Goal: Information Seeking & Learning: Learn about a topic

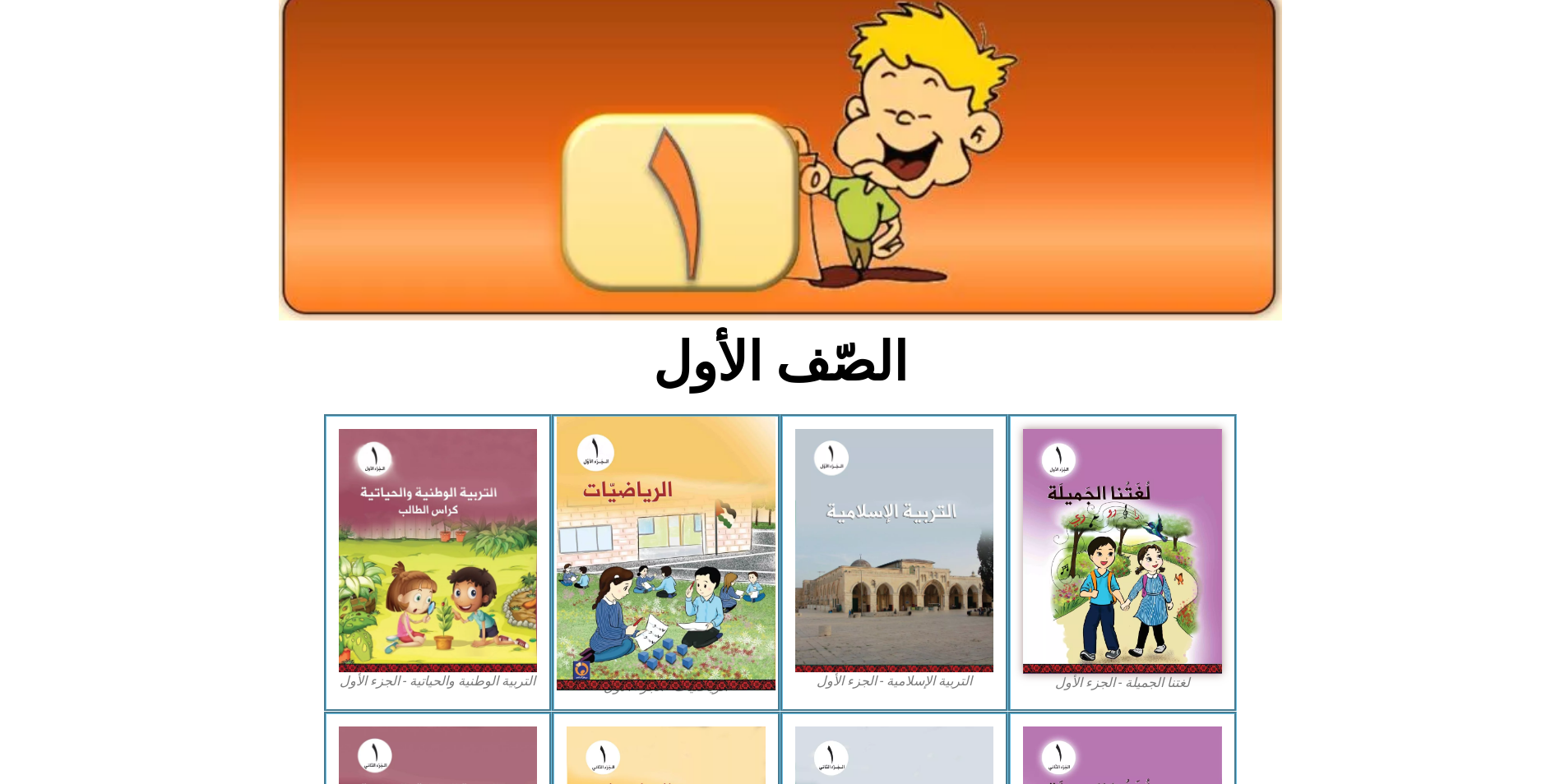
scroll to position [164, 0]
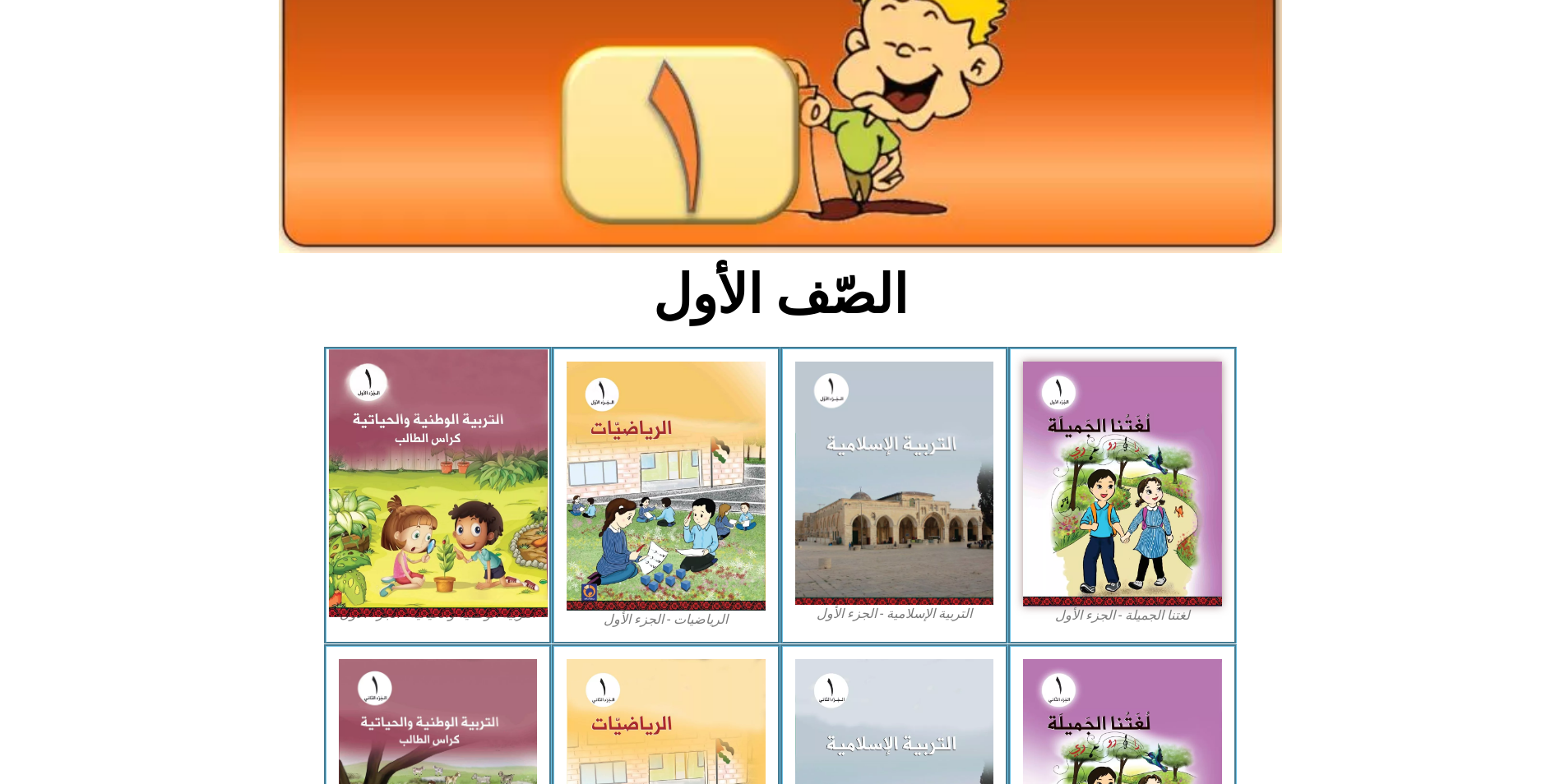
click at [469, 424] on img at bounding box center [438, 482] width 219 height 267
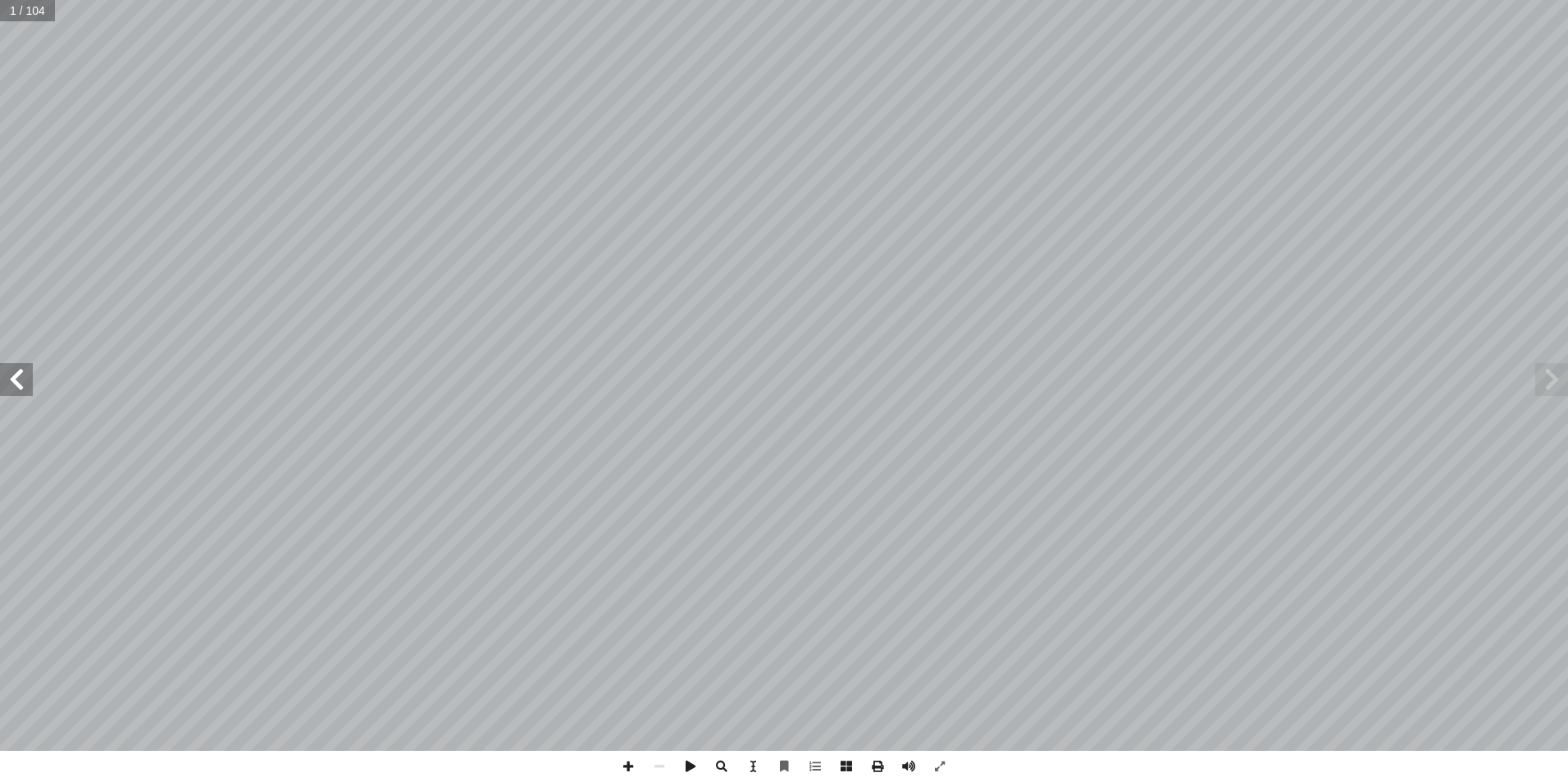
click at [8, 374] on span at bounding box center [17, 380] width 33 height 33
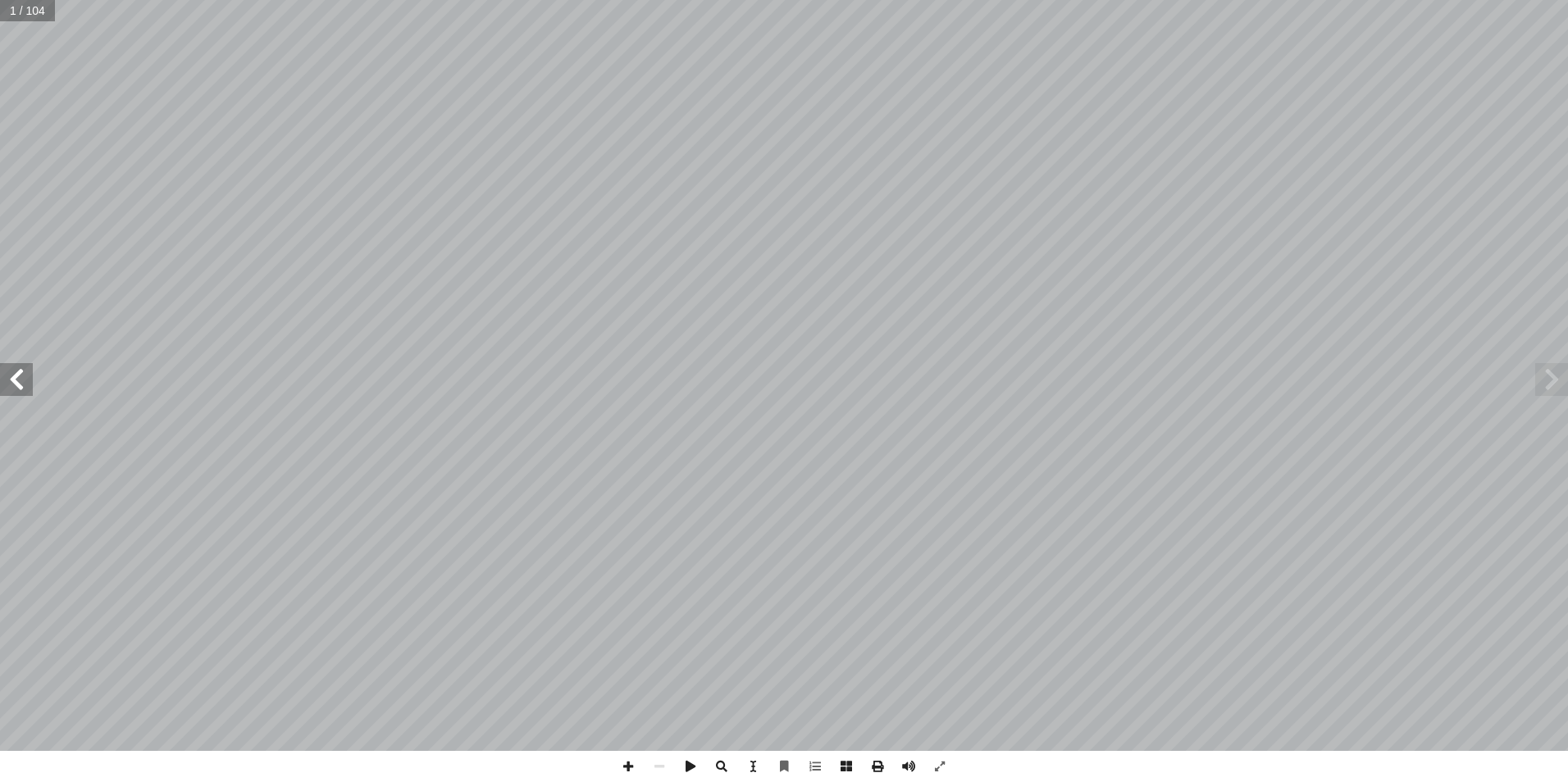
click at [8, 374] on span at bounding box center [17, 380] width 33 height 33
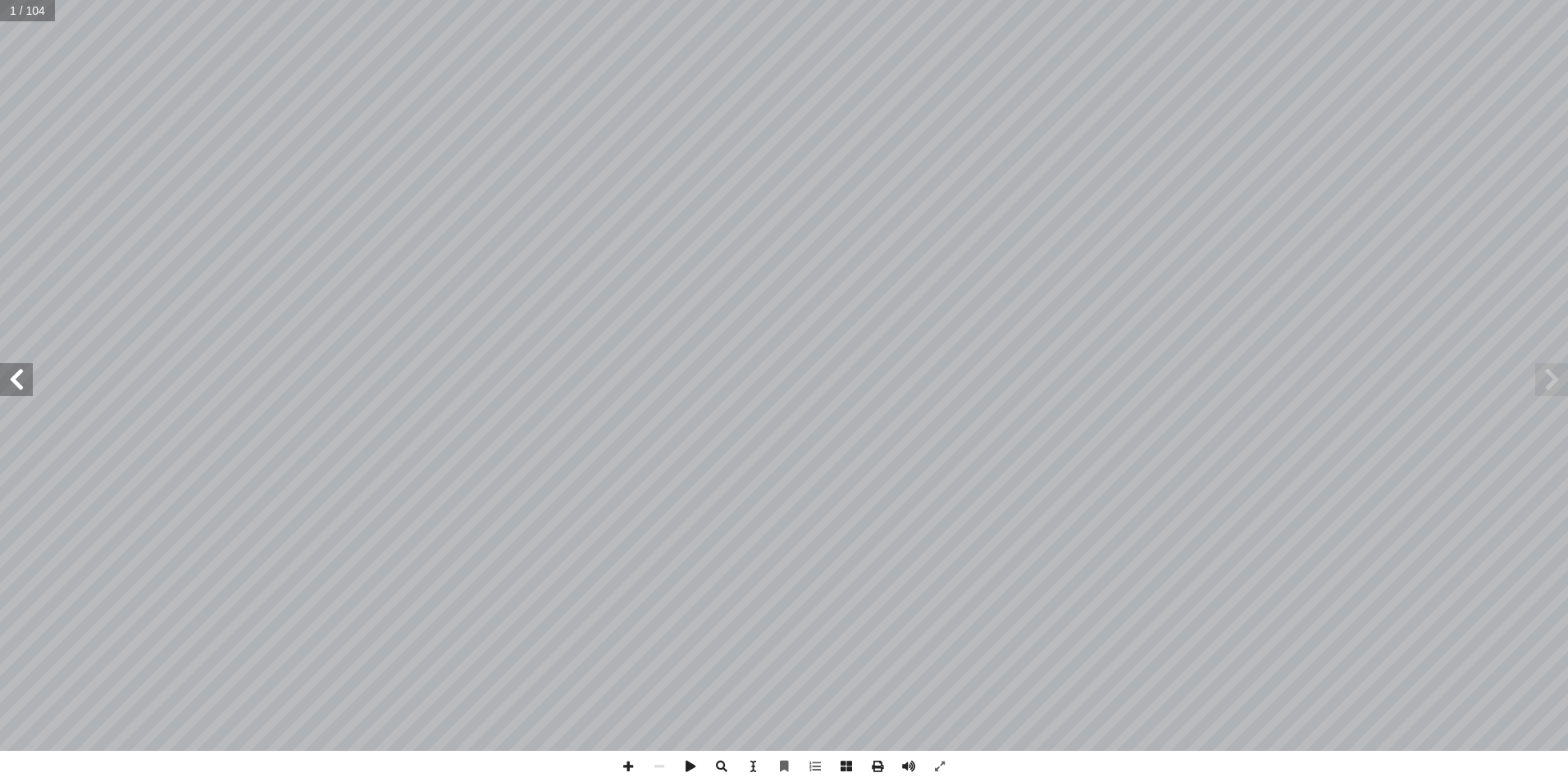
click at [8, 374] on span at bounding box center [17, 380] width 33 height 33
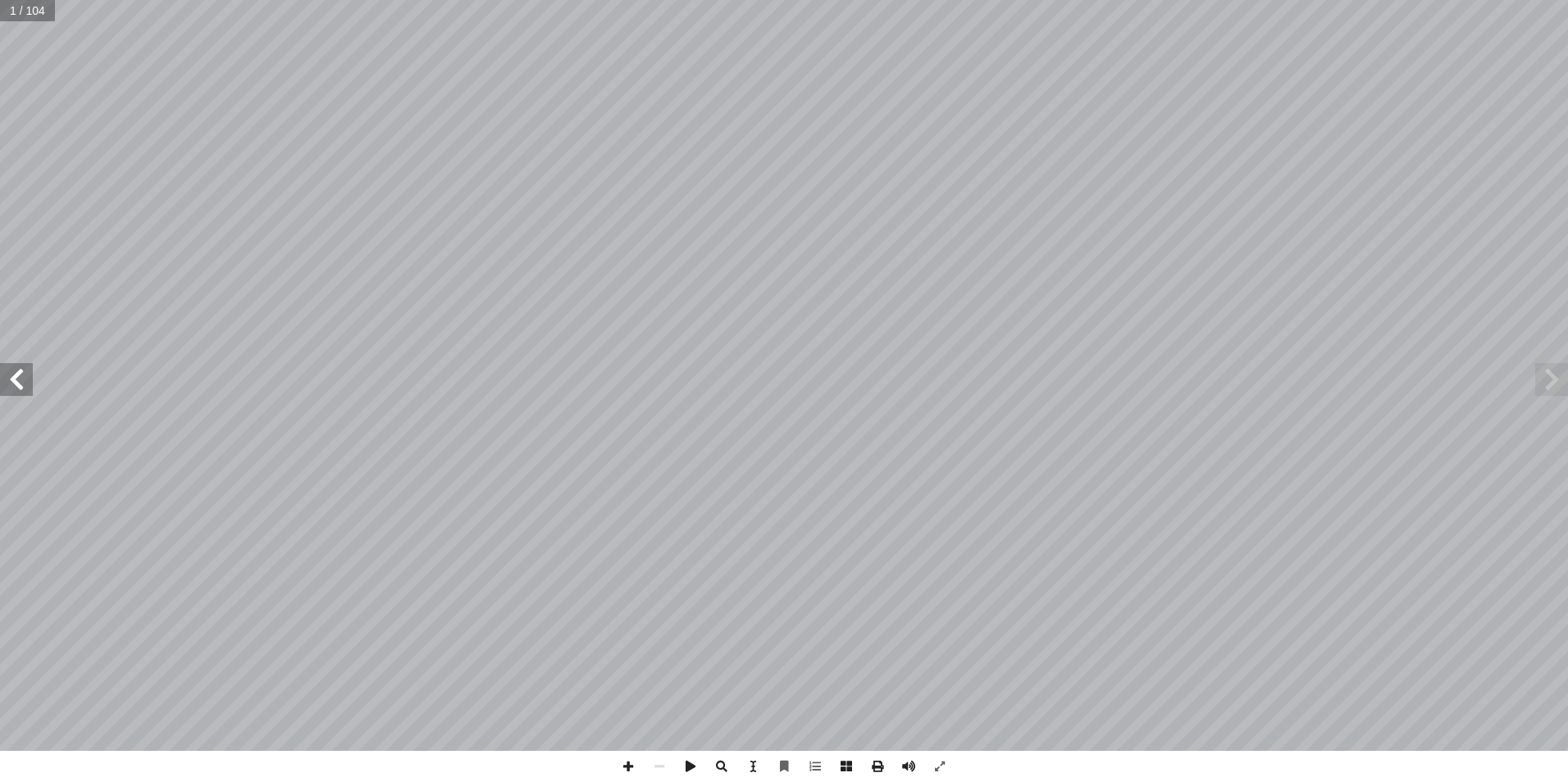
click at [8, 374] on span at bounding box center [17, 380] width 33 height 33
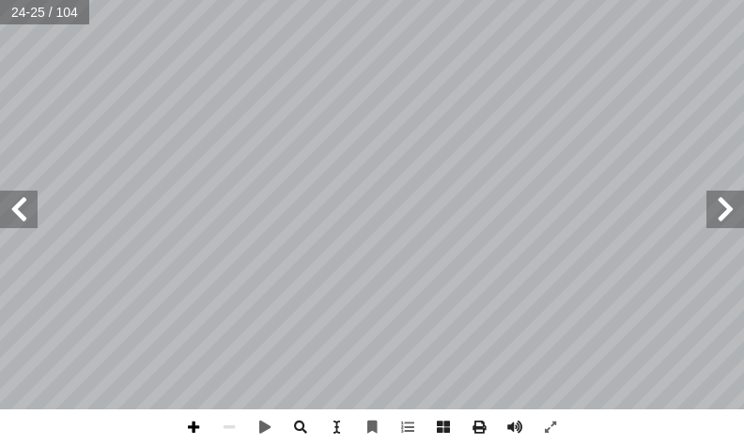
click at [198, 427] on span at bounding box center [194, 427] width 36 height 36
